Goal: Information Seeking & Learning: Learn about a topic

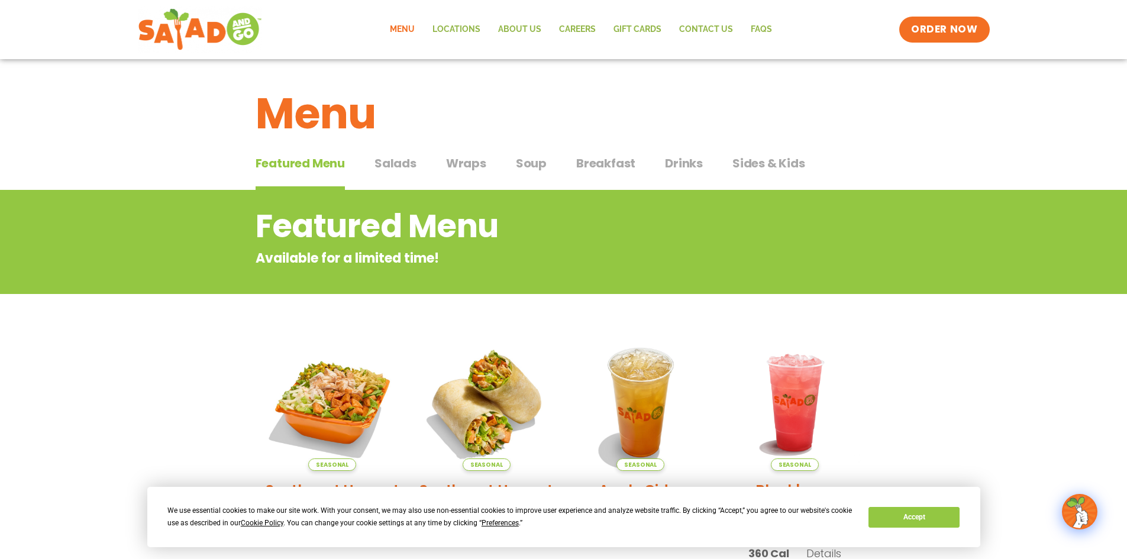
click at [471, 165] on span "Wraps" at bounding box center [466, 163] width 40 height 18
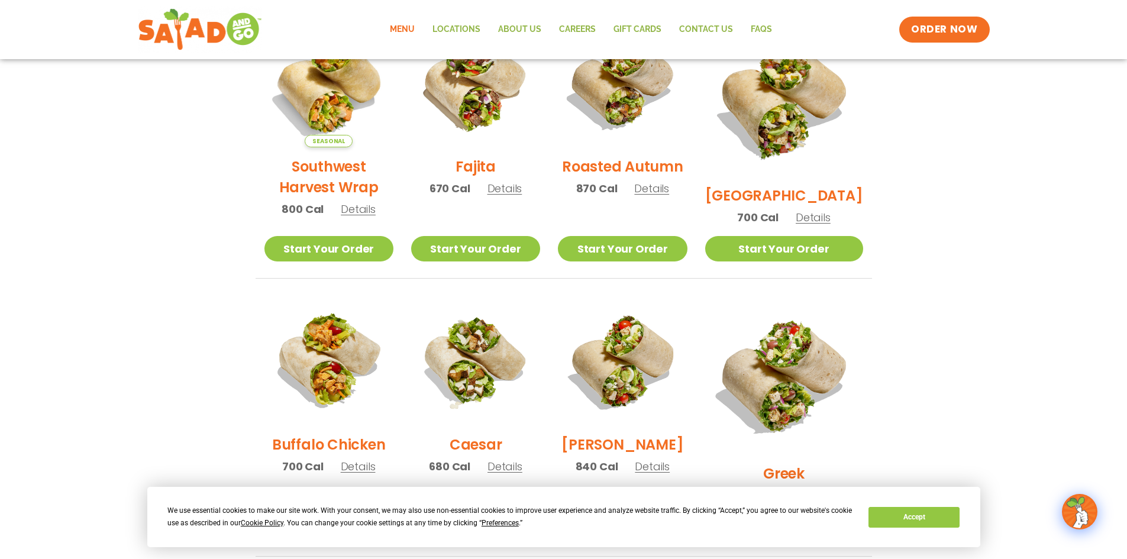
scroll to position [296, 0]
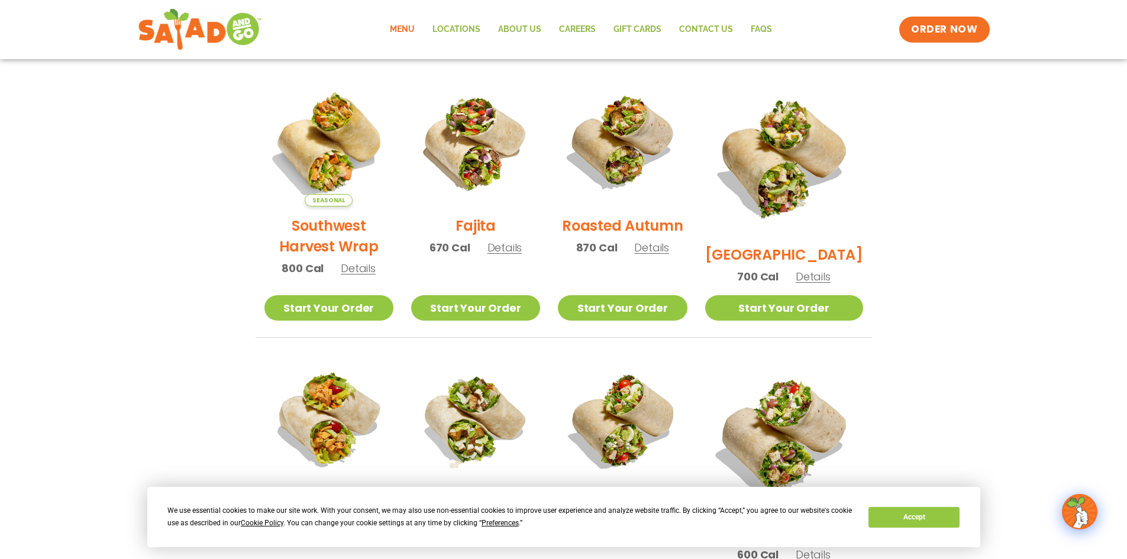
click at [359, 276] on span "Details" at bounding box center [358, 268] width 35 height 15
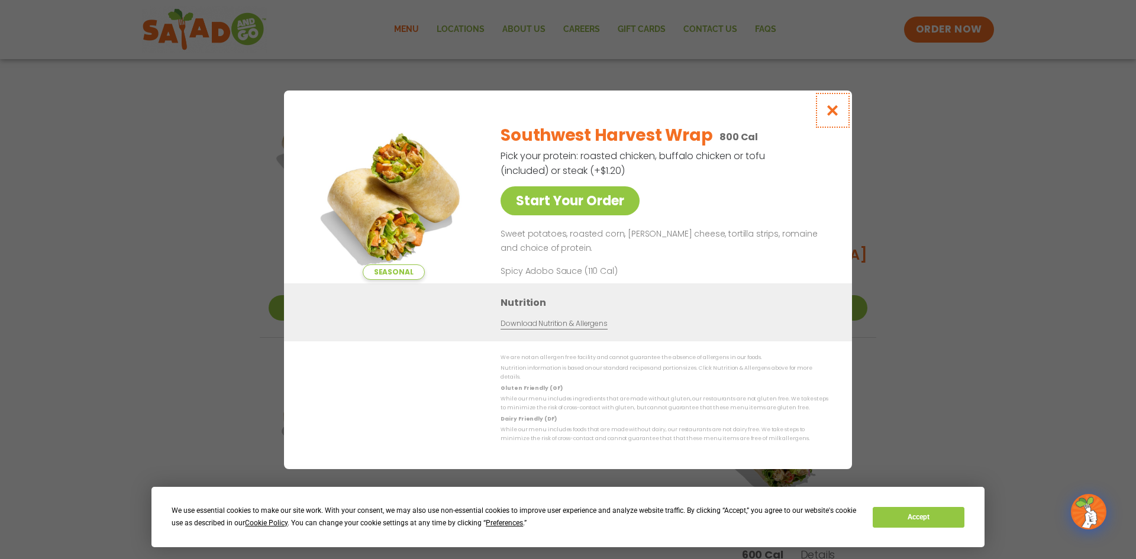
click at [831, 111] on icon "Close modal" at bounding box center [833, 110] width 15 height 12
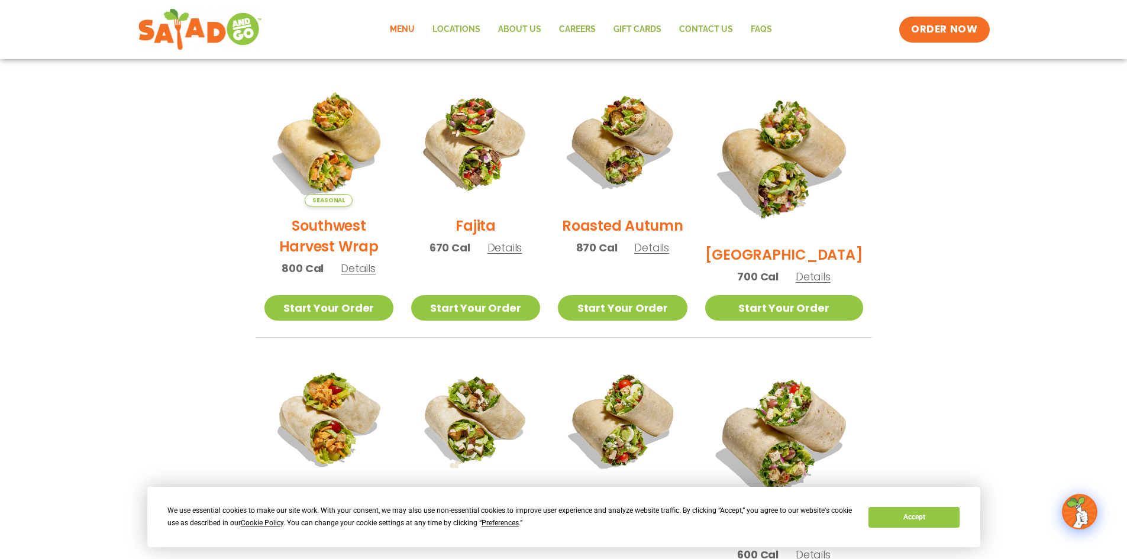
click at [669, 255] on span "Details" at bounding box center [651, 247] width 35 height 15
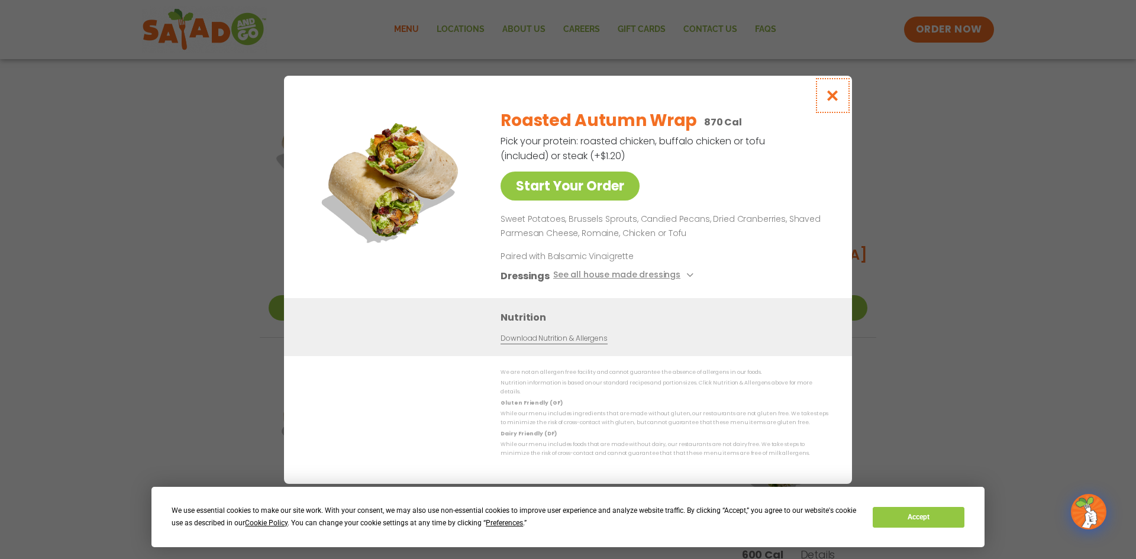
click at [832, 96] on icon "Close modal" at bounding box center [833, 95] width 15 height 12
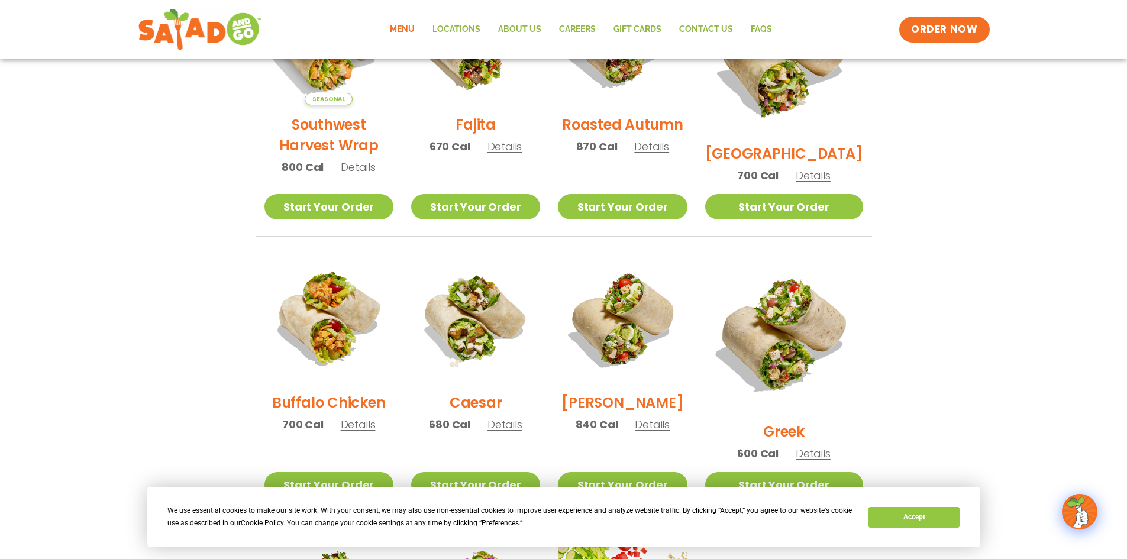
scroll to position [414, 0]
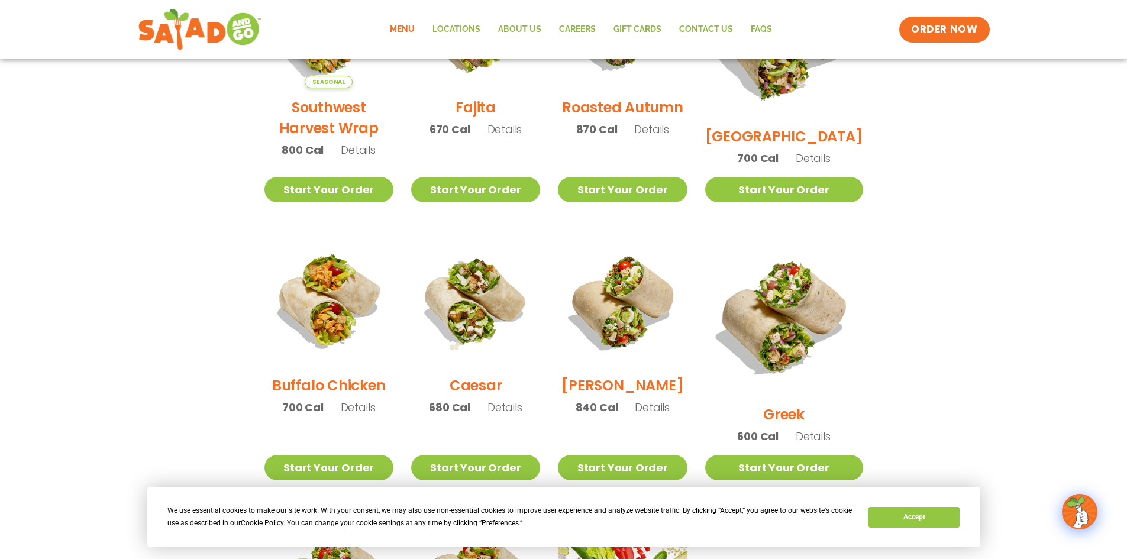
click at [508, 137] on span "Details" at bounding box center [505, 129] width 35 height 15
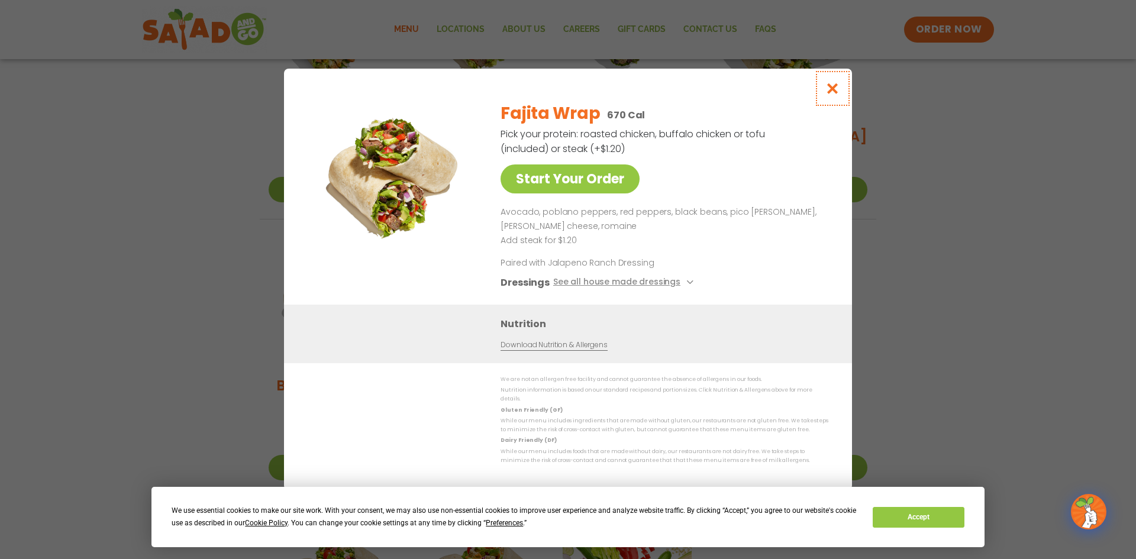
click at [832, 95] on icon "Close modal" at bounding box center [833, 88] width 15 height 12
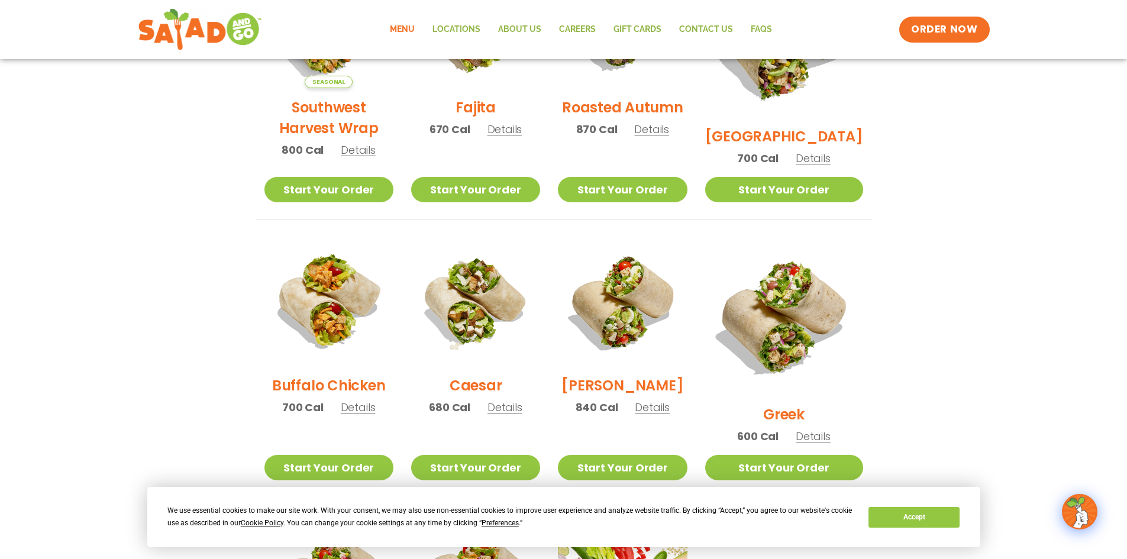
click at [820, 429] on span "Details" at bounding box center [813, 436] width 35 height 15
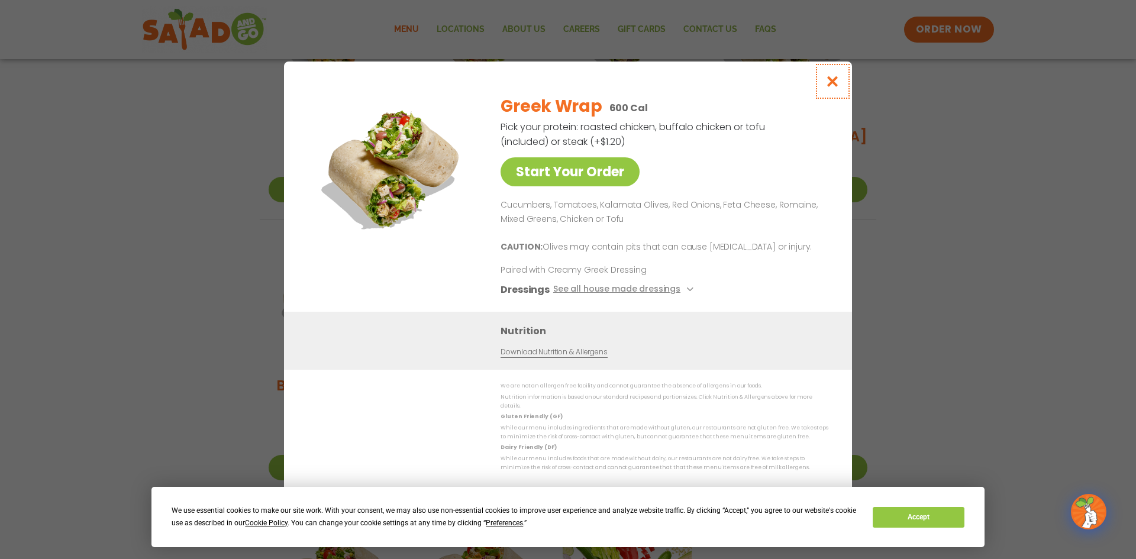
click at [833, 87] on icon "Close modal" at bounding box center [833, 81] width 15 height 12
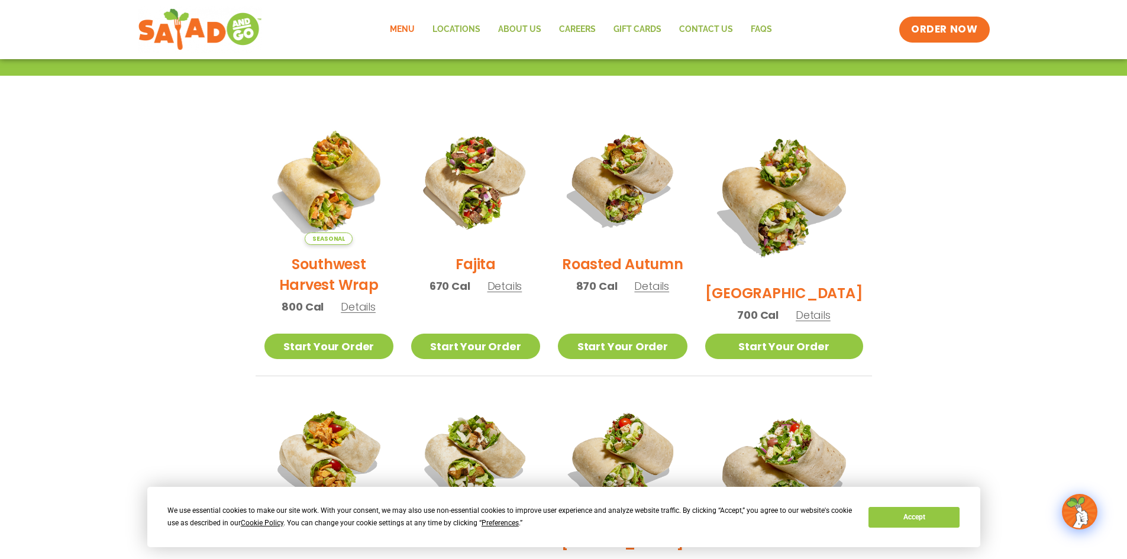
scroll to position [237, 0]
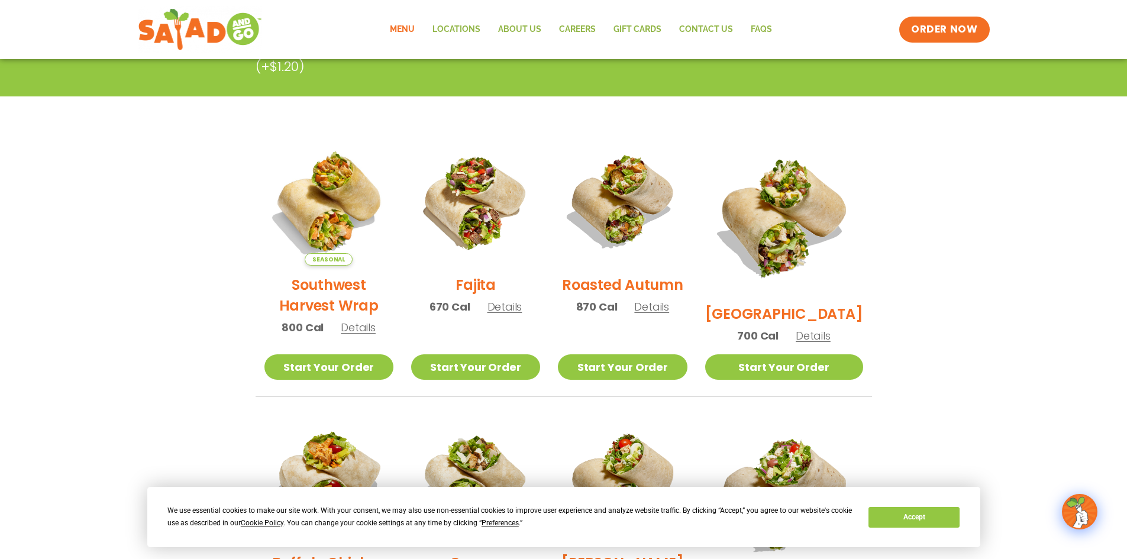
click at [516, 314] on span "Details" at bounding box center [505, 306] width 35 height 15
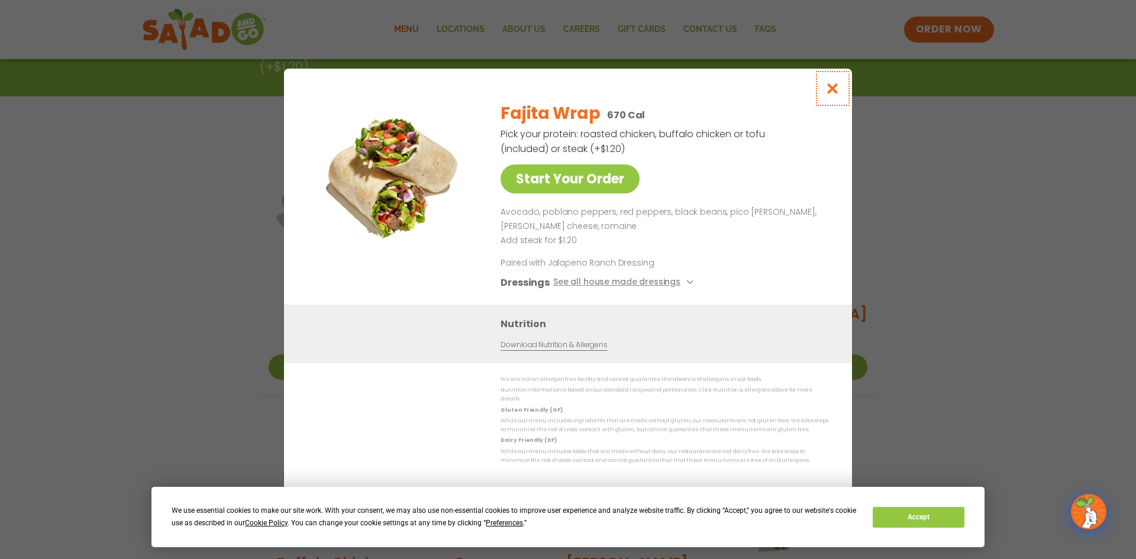
click at [829, 92] on icon "Close modal" at bounding box center [833, 88] width 15 height 12
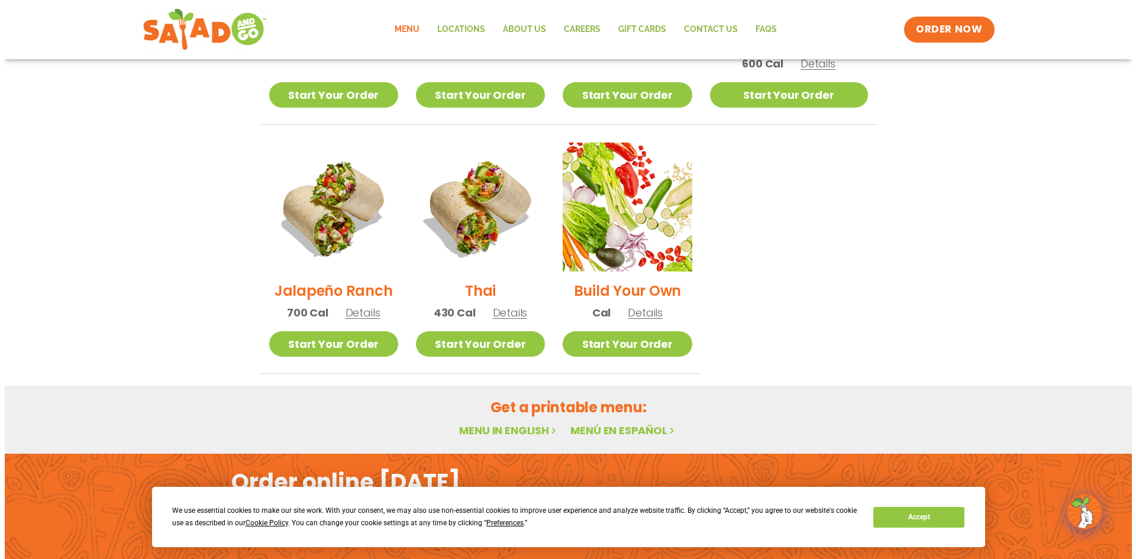
scroll to position [829, 0]
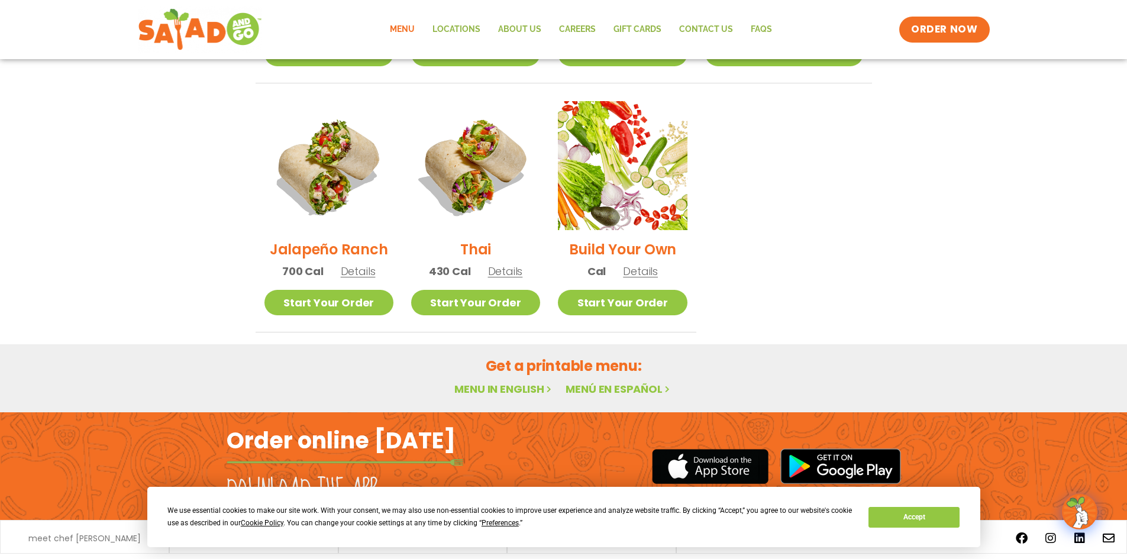
click at [518, 264] on span "Details" at bounding box center [505, 271] width 35 height 15
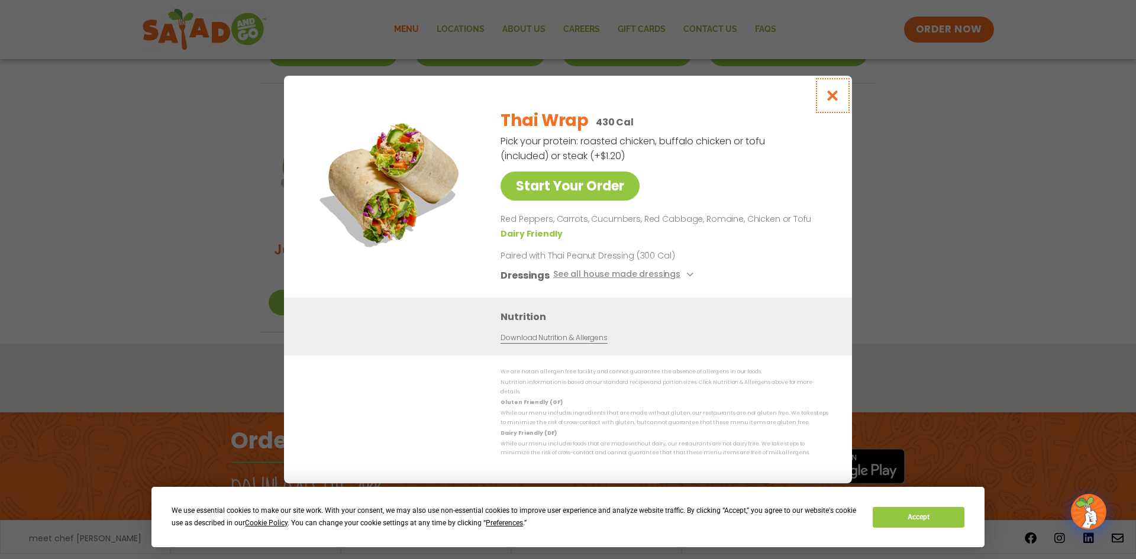
click at [835, 102] on icon "Close modal" at bounding box center [833, 95] width 15 height 12
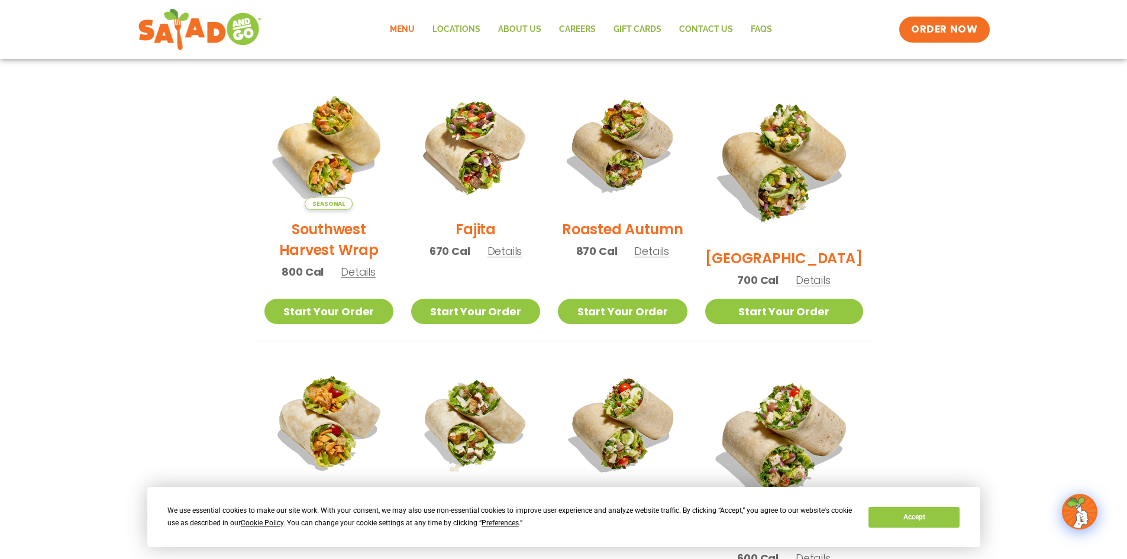
scroll to position [291, 0]
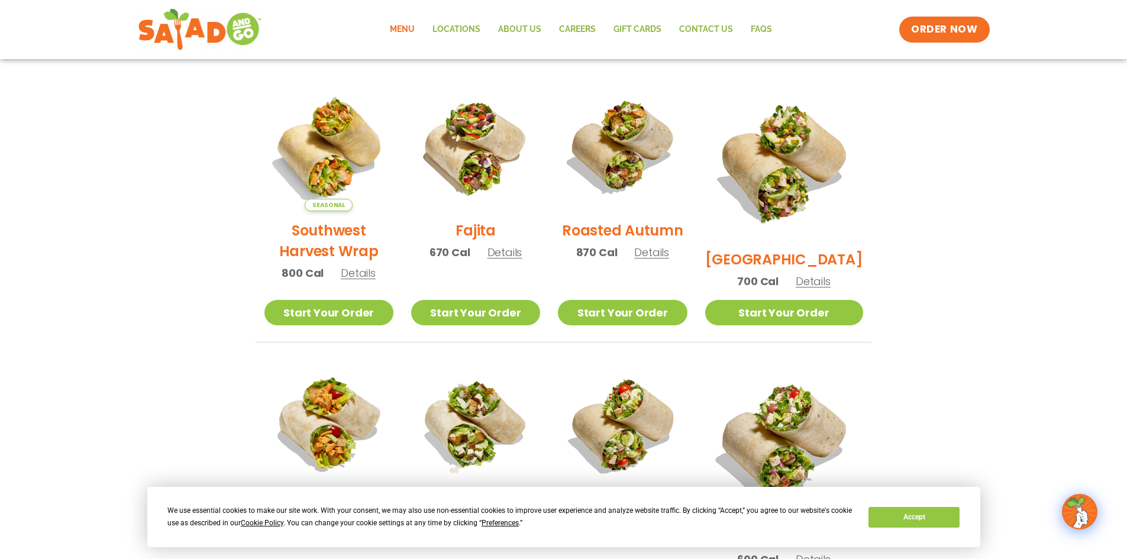
click at [669, 258] on span "Details" at bounding box center [651, 252] width 35 height 15
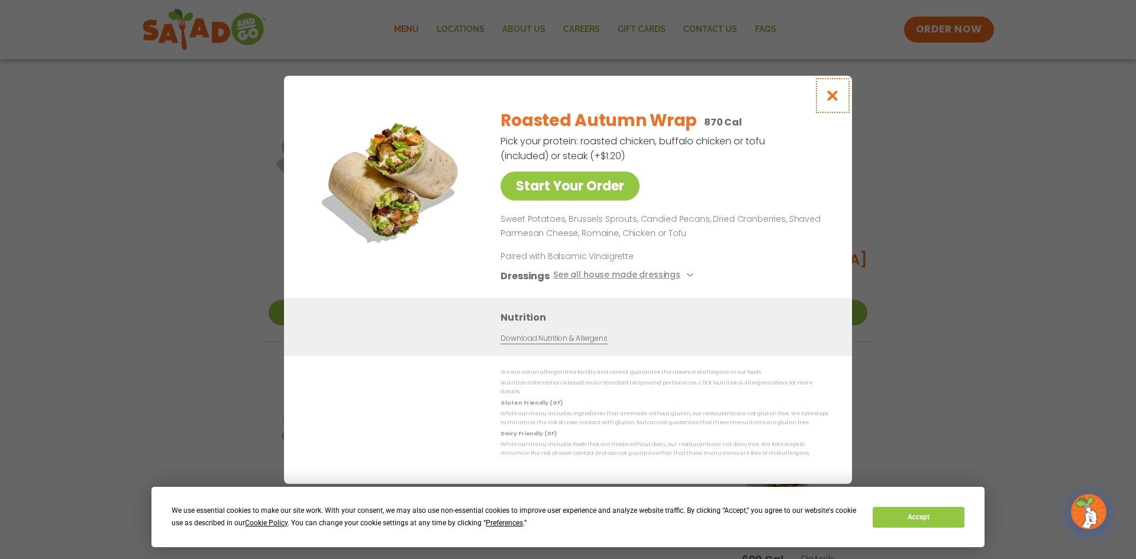
click at [832, 102] on icon "Close modal" at bounding box center [833, 95] width 15 height 12
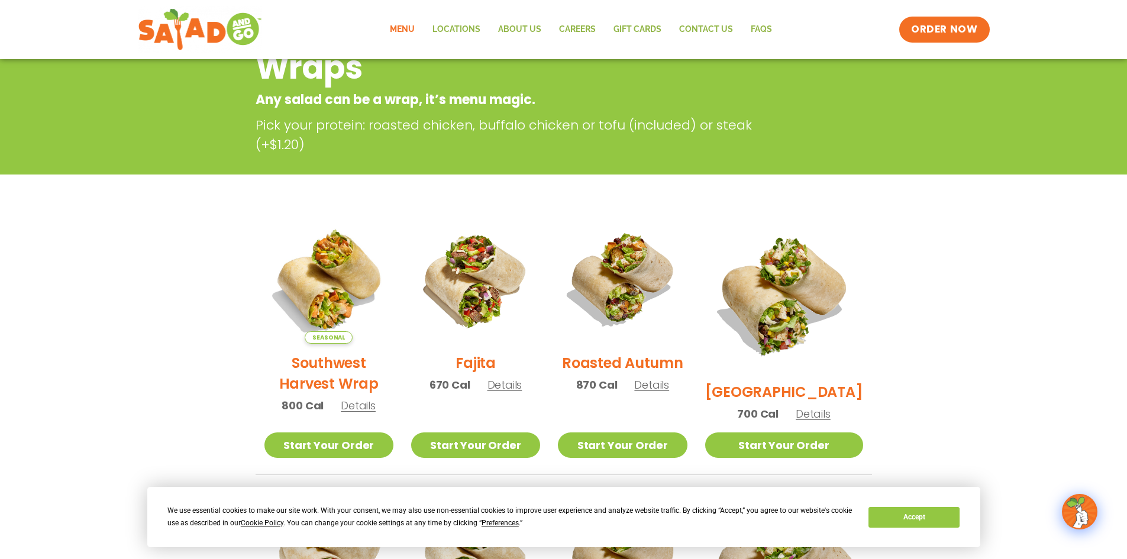
scroll to position [0, 0]
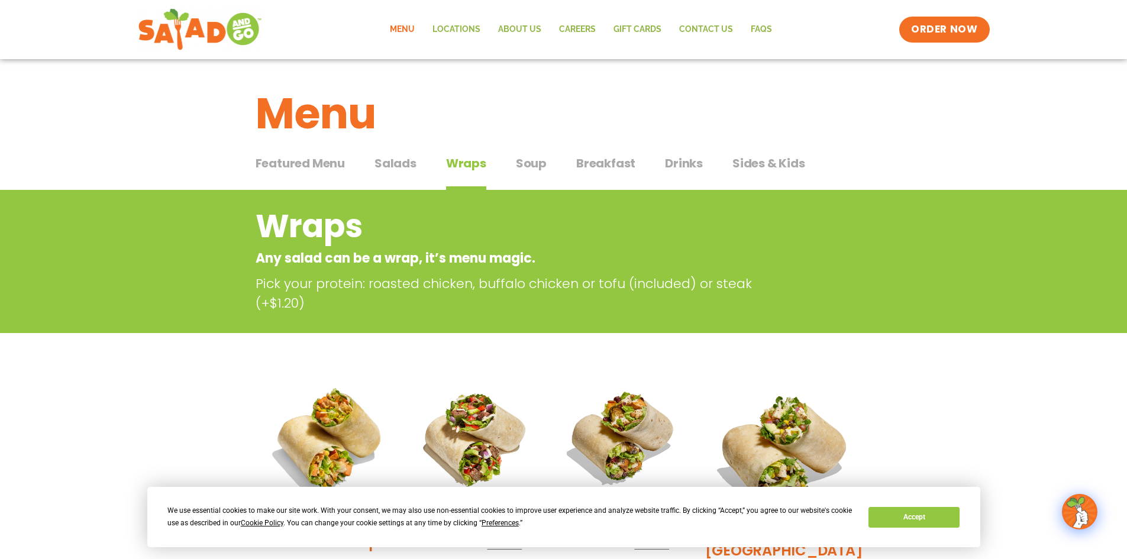
click at [523, 165] on span "Soup" at bounding box center [531, 163] width 31 height 18
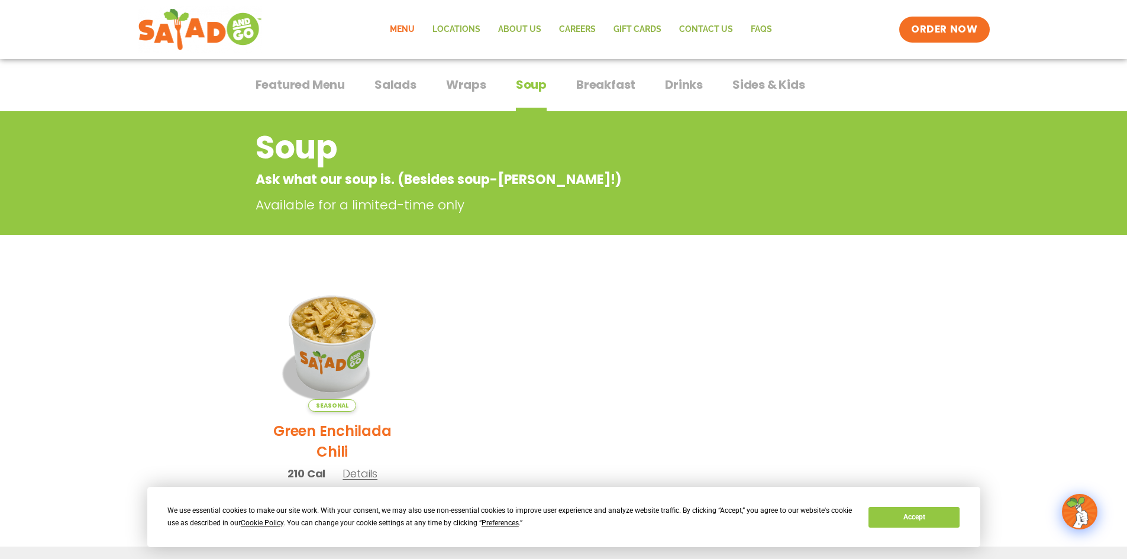
scroll to position [20, 0]
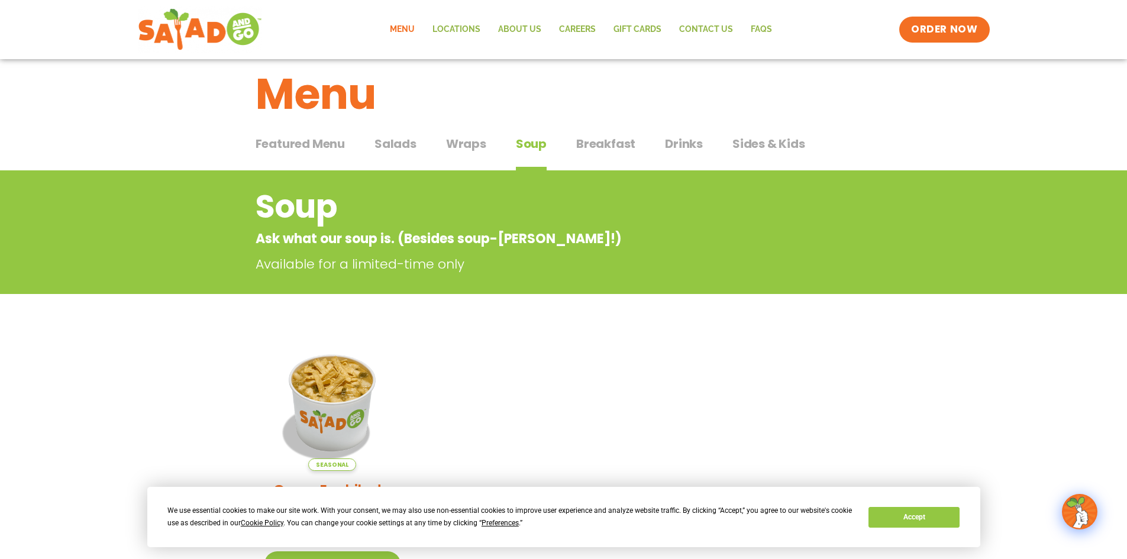
click at [397, 143] on span "Salads" at bounding box center [396, 144] width 42 height 18
